Goal: Obtain resource: Download file/media

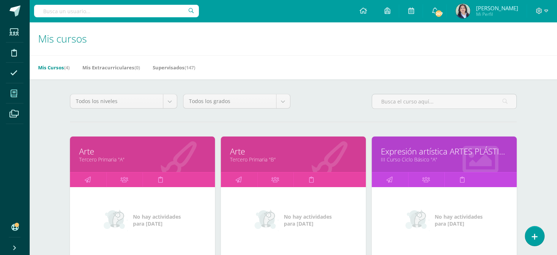
click at [332, 100] on div "Todos los niveles Todos los niveles Ciclo Básico Preprimaria Primaria Bachiller…" at bounding box center [293, 104] width 453 height 21
click at [333, 41] on h1 "Mis cursos" at bounding box center [293, 38] width 510 height 33
drag, startPoint x: 16, startPoint y: 0, endPoint x: 262, endPoint y: 9, distance: 245.6
click at [330, 97] on div "Todos los niveles Todos los niveles Ciclo Básico Preprimaria Primaria Bachiller…" at bounding box center [293, 104] width 453 height 21
click at [170, 64] on link "Supervisados (147)" at bounding box center [174, 68] width 42 height 12
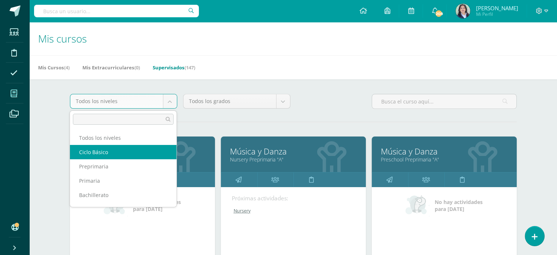
select select "7"
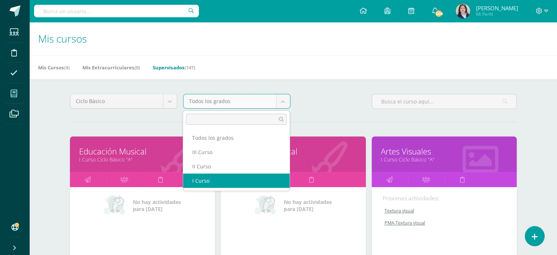
select select "18"
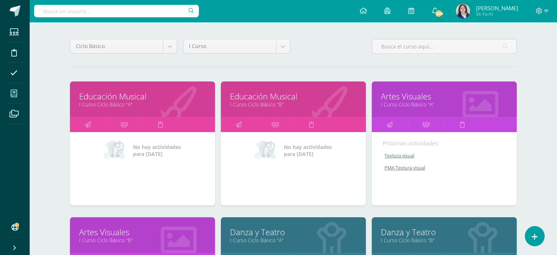
scroll to position [73, 0]
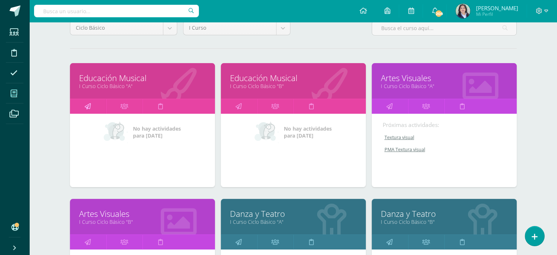
click at [86, 106] on icon at bounding box center [88, 106] width 6 height 14
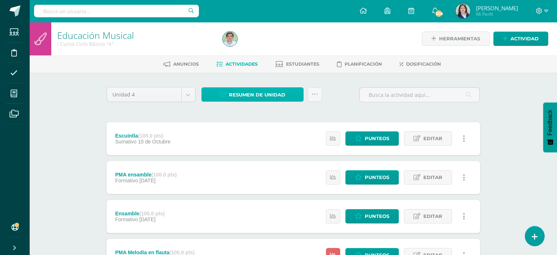
click at [259, 90] on span "Resumen de unidad" at bounding box center [257, 95] width 56 height 14
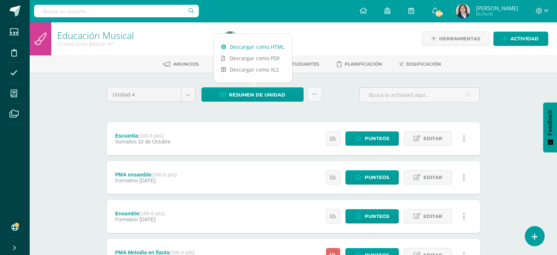
click at [261, 49] on link "Descargar como HTML" at bounding box center [253, 46] width 78 height 11
